Goal: Check status: Check status

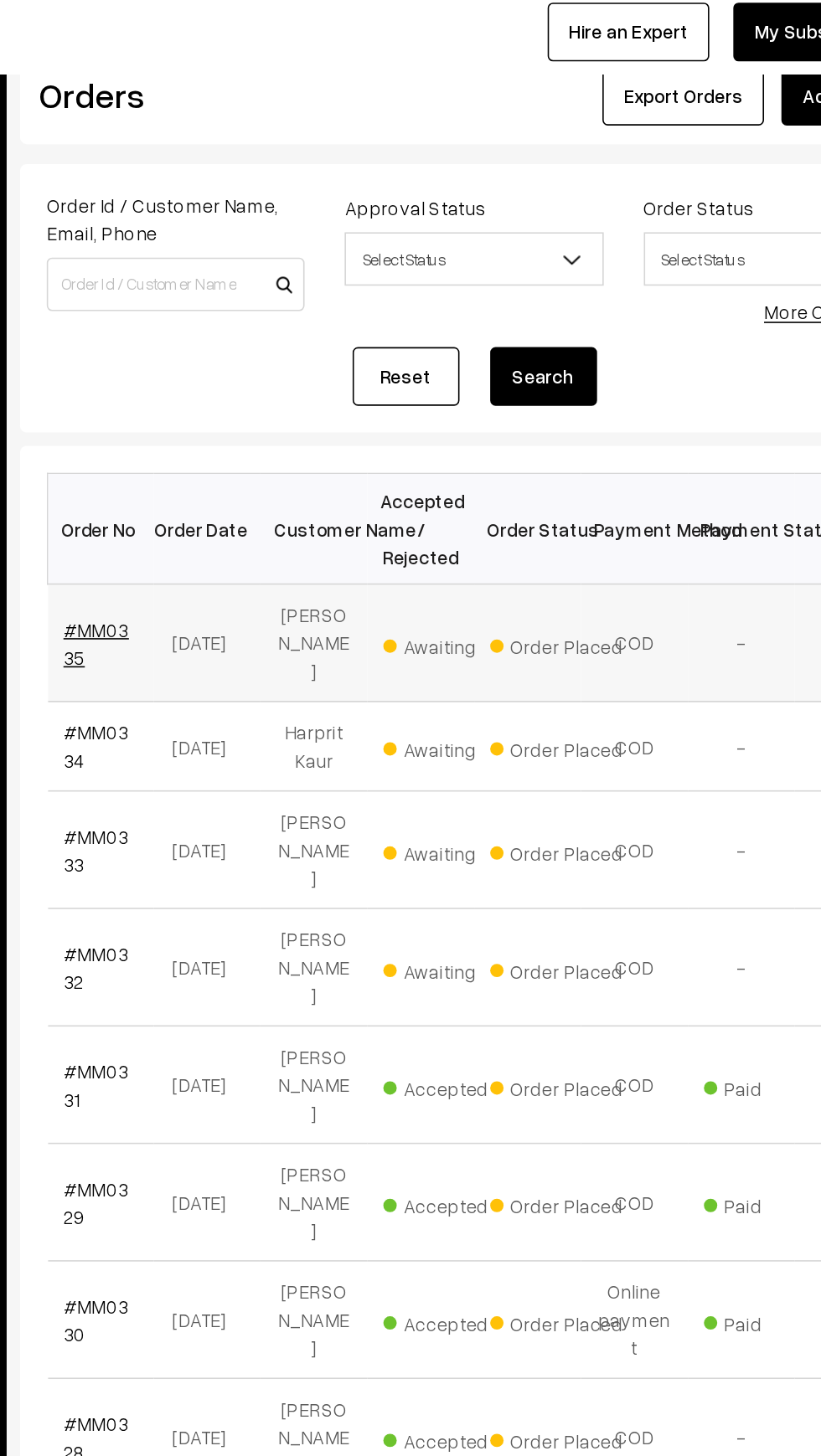
click at [282, 438] on link "#MM0335" at bounding box center [283, 454] width 41 height 32
click at [284, 438] on link "#MM0335" at bounding box center [283, 454] width 41 height 32
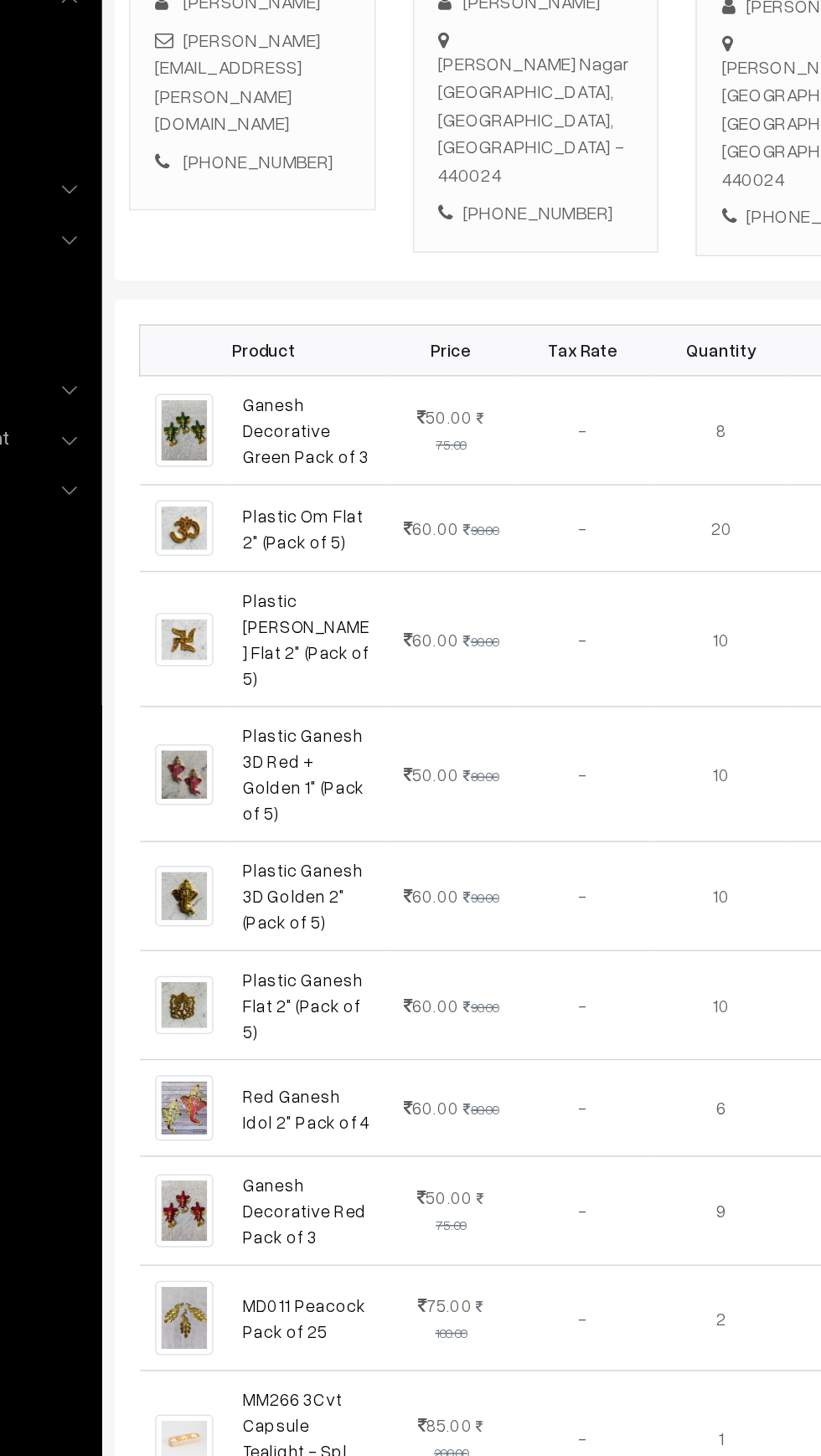
scroll to position [216, 0]
